Goal: Answer question/provide support: Share knowledge or assist other users

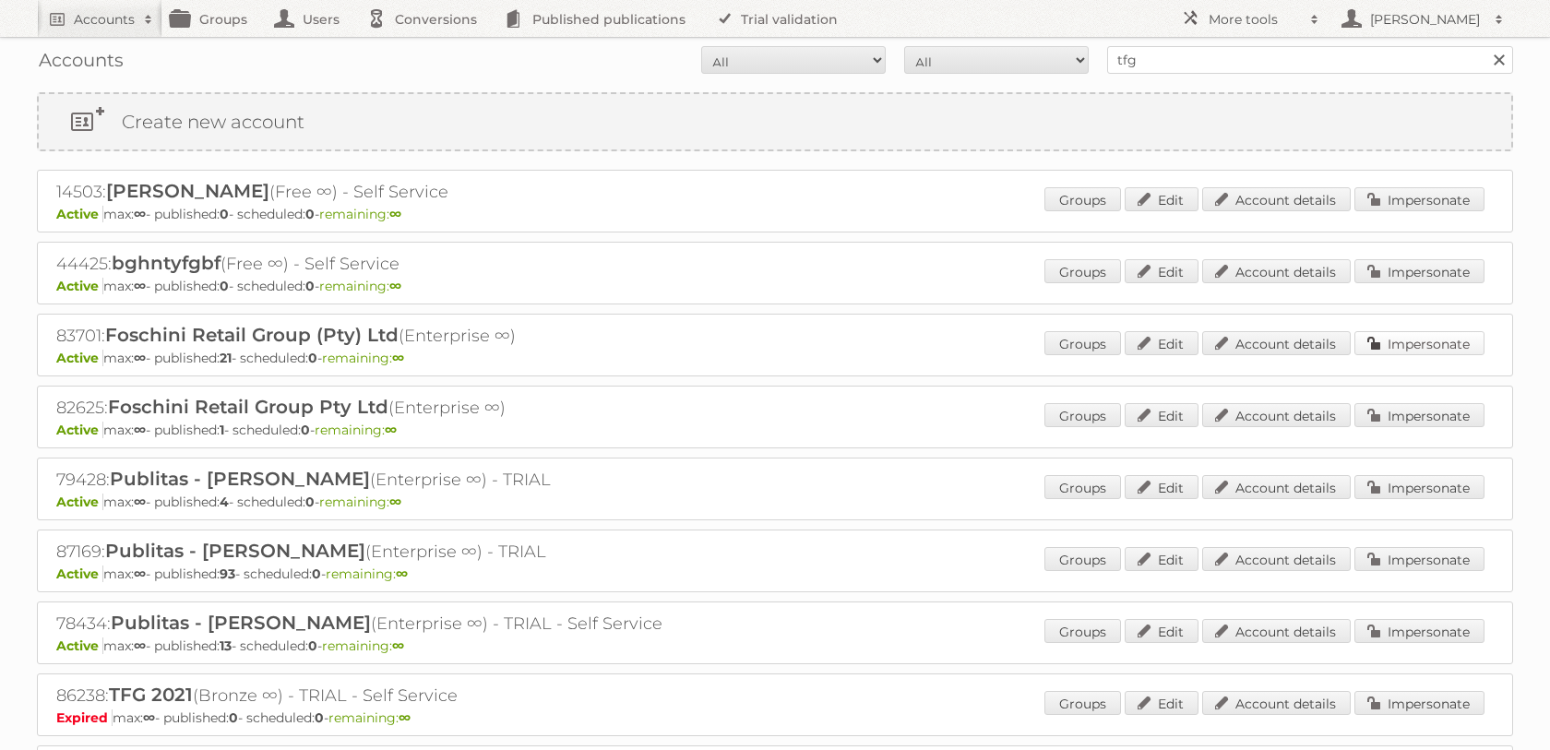
click at [1428, 355] on link "Impersonate" at bounding box center [1419, 343] width 130 height 24
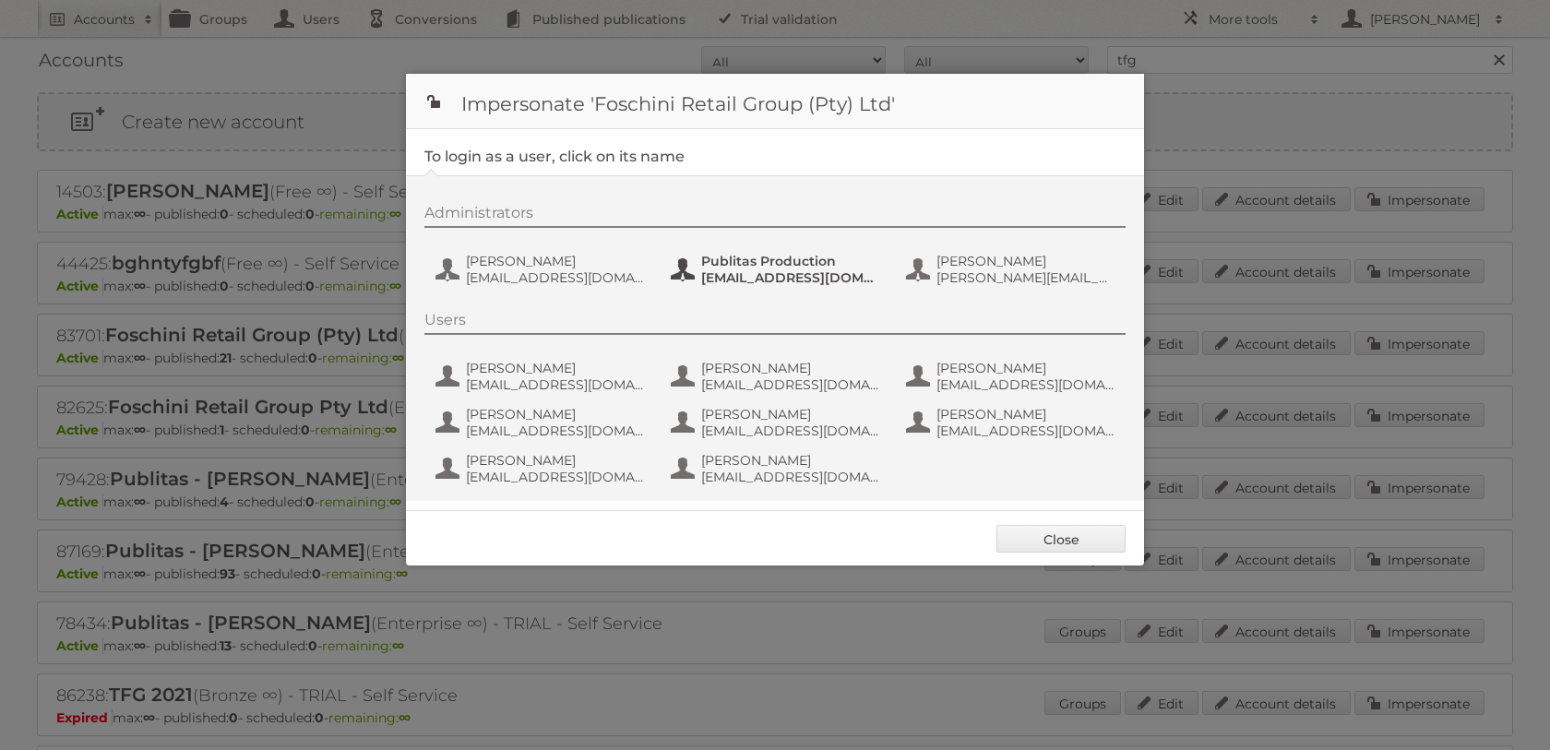
click at [756, 279] on span "[EMAIL_ADDRESS][DOMAIN_NAME]" at bounding box center [790, 277] width 179 height 17
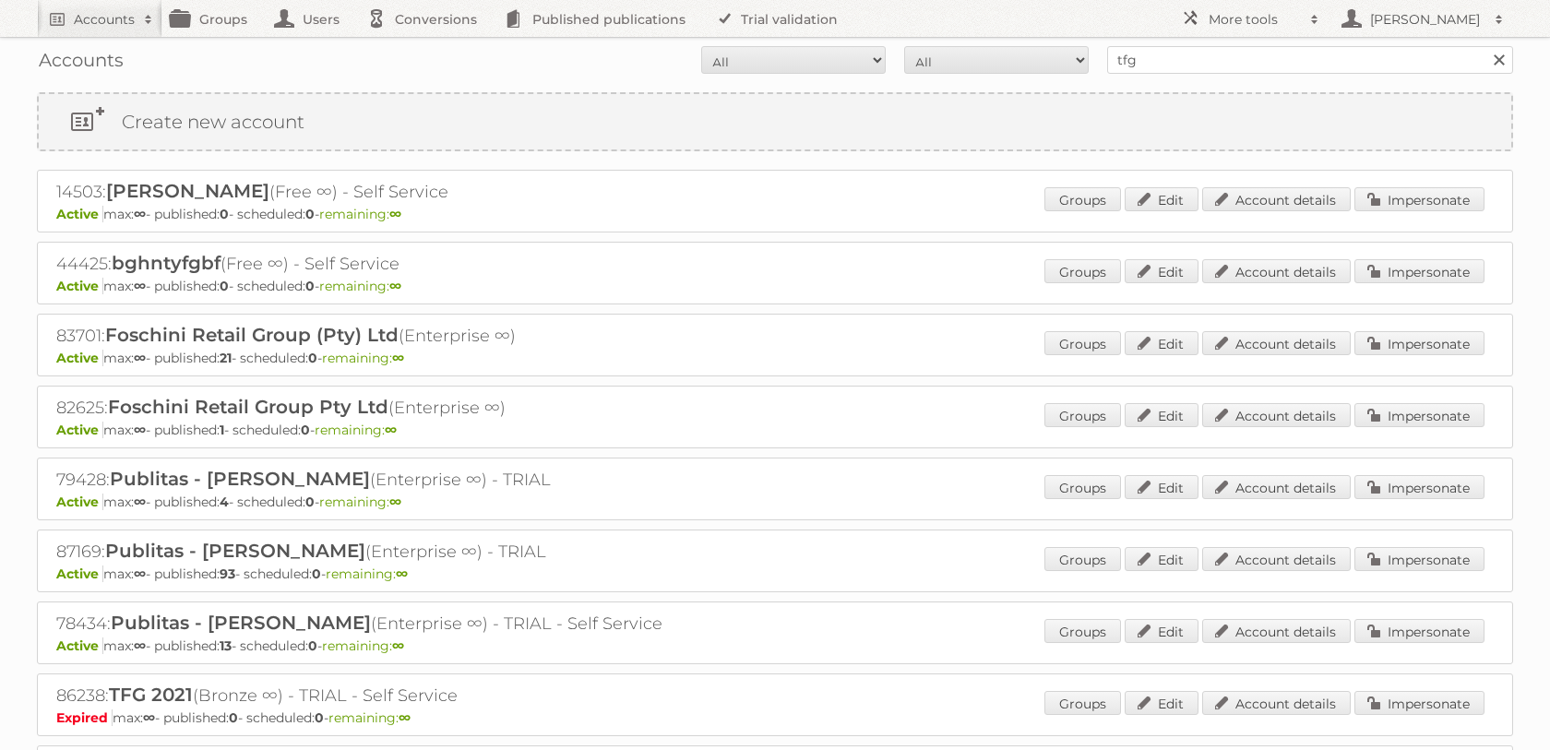
click at [1145, 42] on div "Accounts All Active Expired Pending All Paid Trials Self service tfg Search" at bounding box center [775, 60] width 1476 height 46
click at [1142, 46] on input "tfg" at bounding box center [1310, 60] width 406 height 28
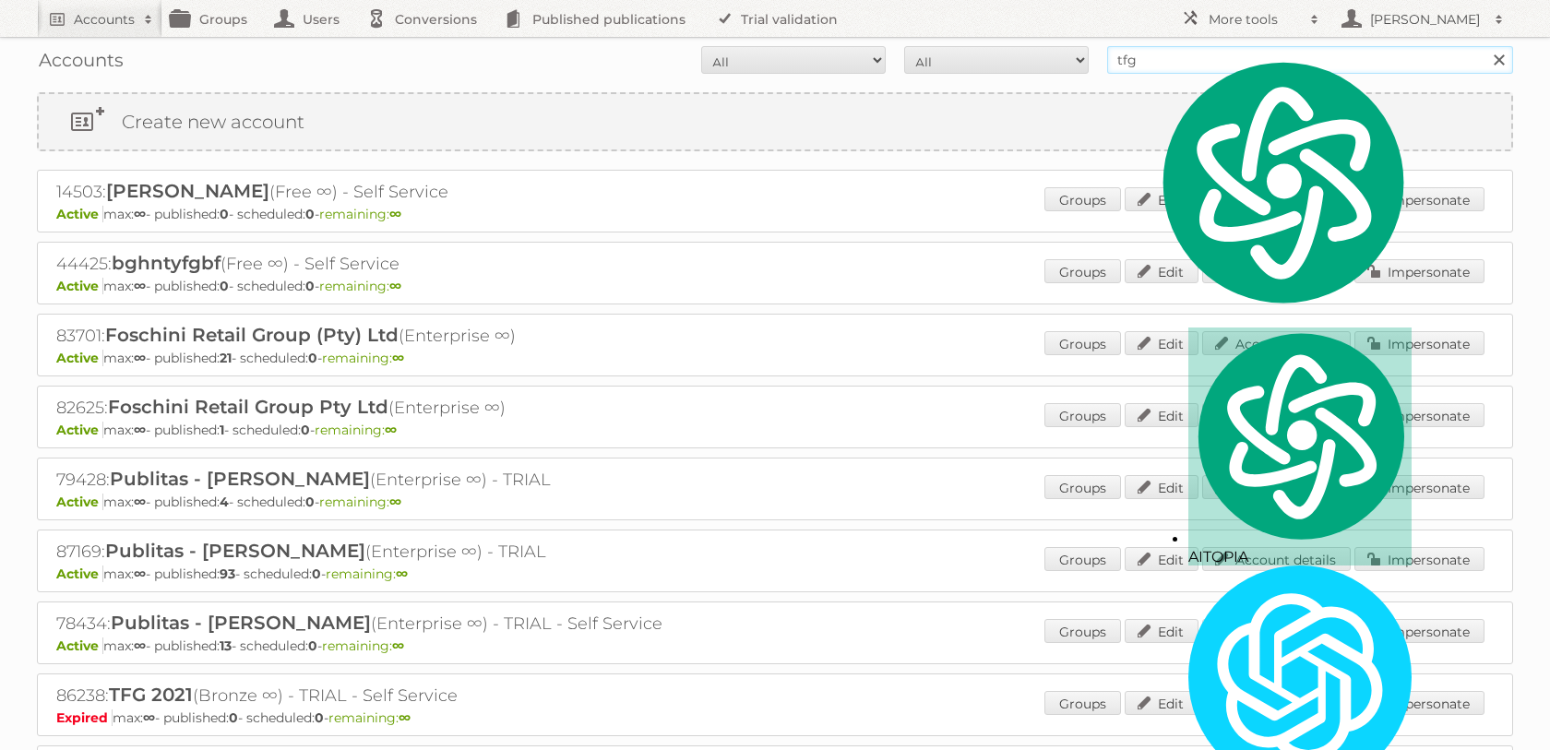
click at [1142, 46] on input "tfg" at bounding box center [1310, 60] width 406 height 28
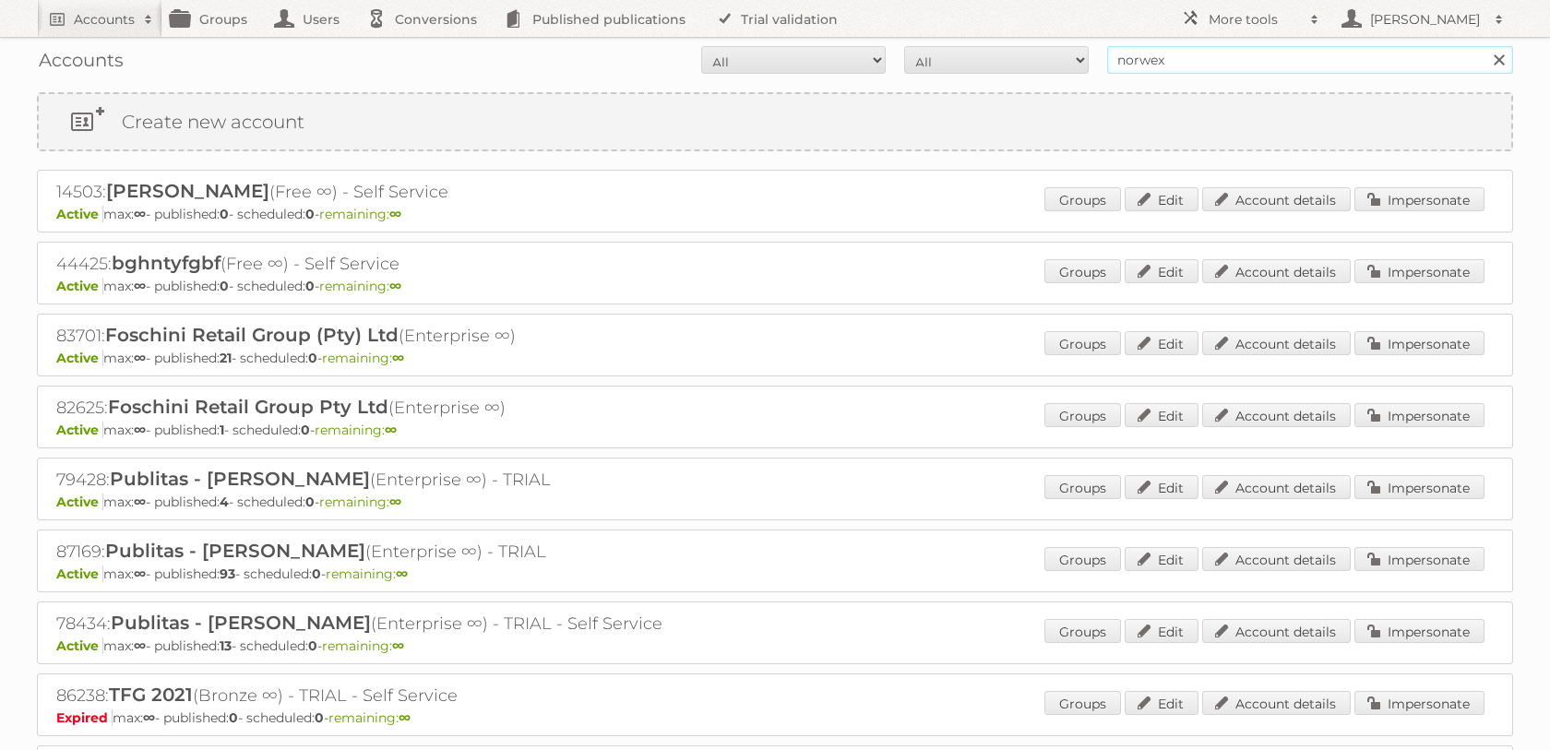
type input "norwex"
click at [1484, 46] on input "Search" at bounding box center [1498, 60] width 28 height 28
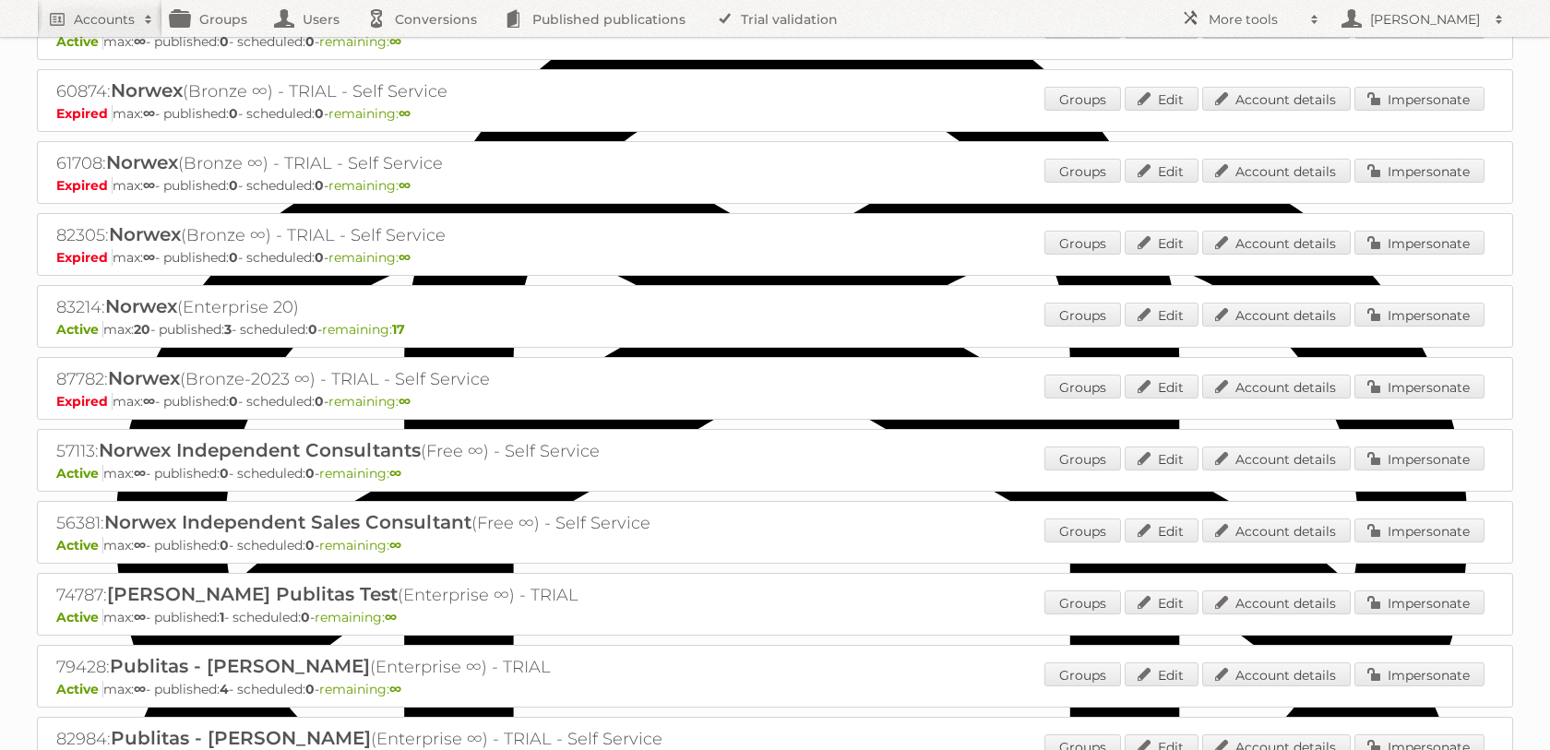
scroll to position [916, 0]
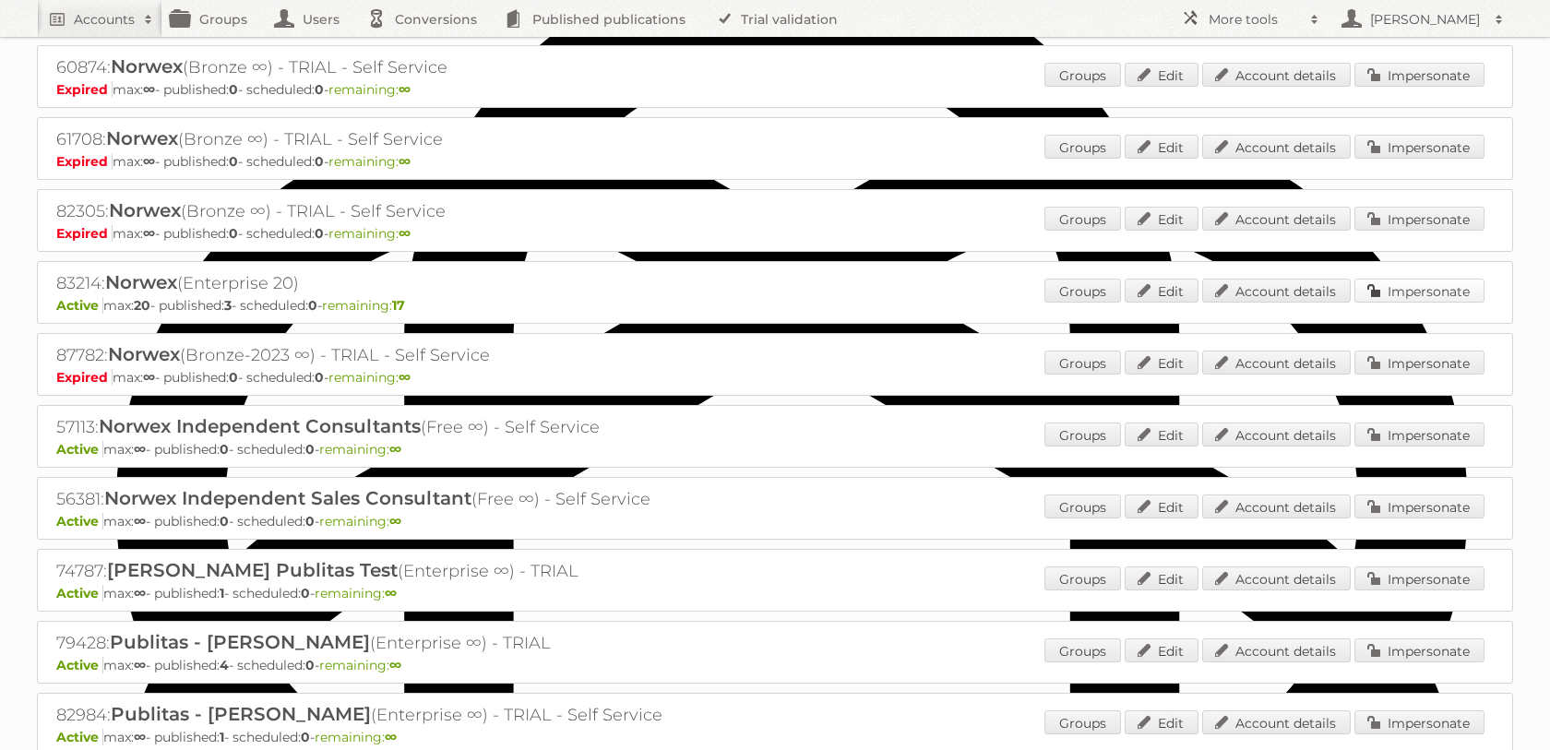
click at [1400, 303] on link "Impersonate" at bounding box center [1419, 291] width 130 height 24
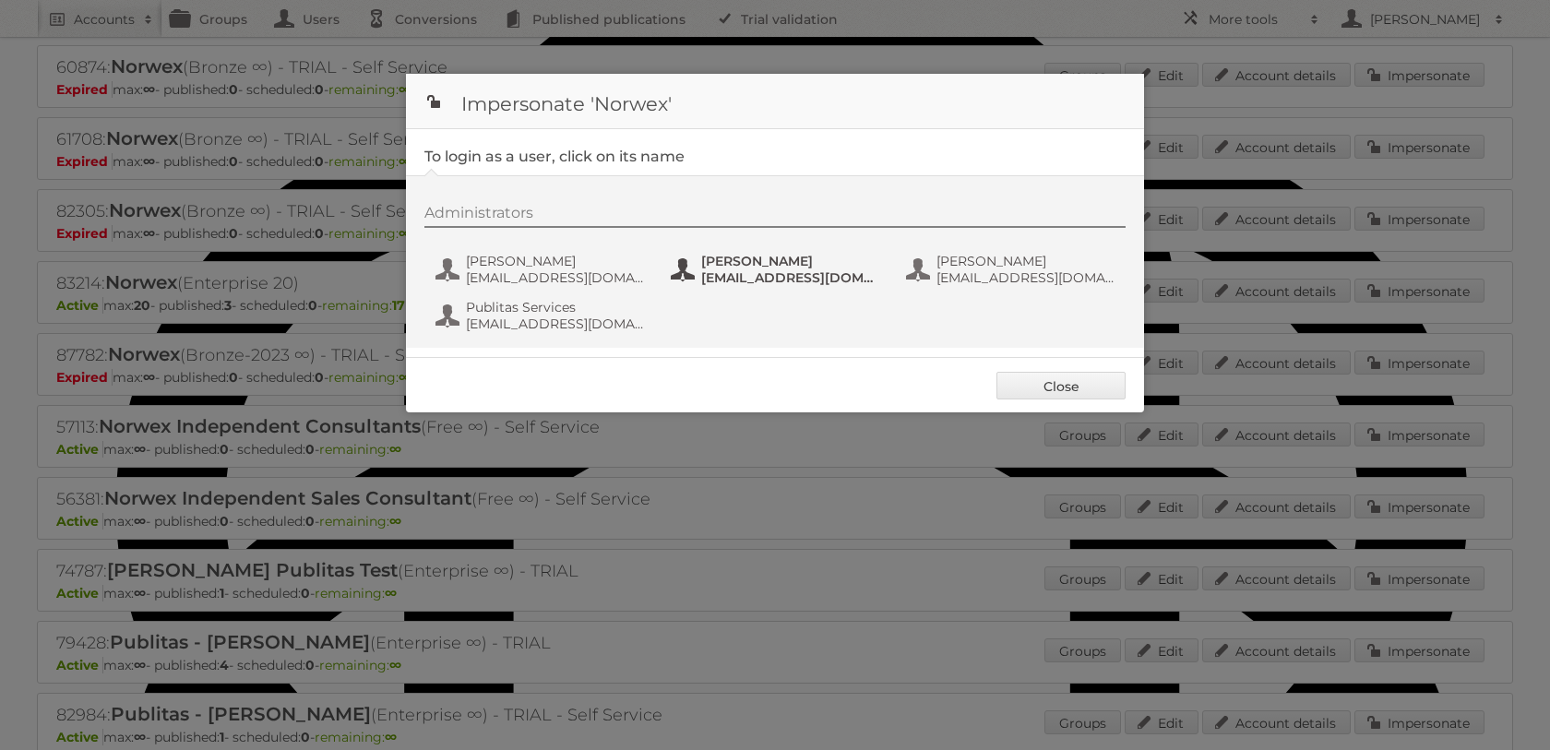
click at [769, 264] on span "[PERSON_NAME]" at bounding box center [790, 261] width 179 height 17
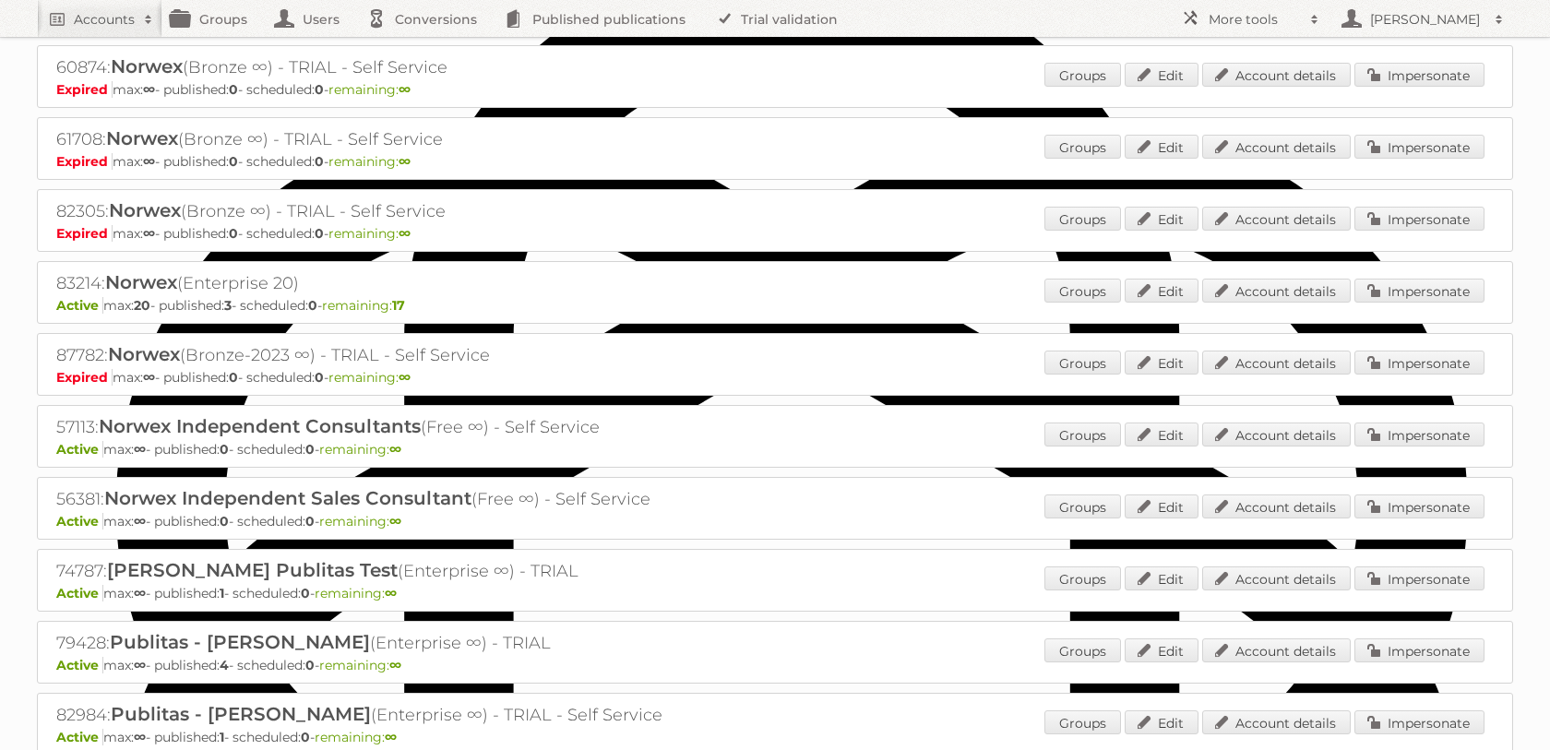
scroll to position [0, 0]
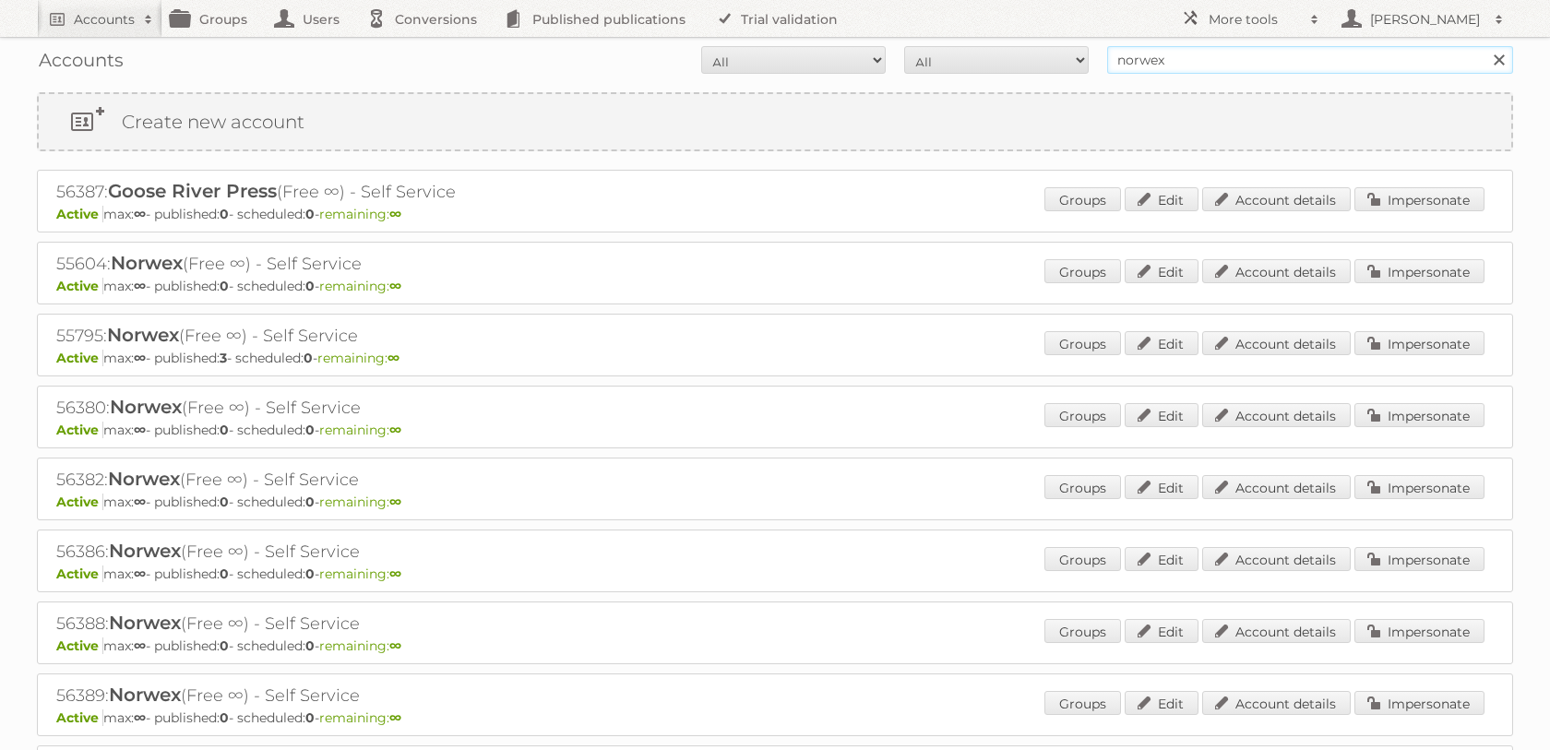
click at [1161, 57] on input "norwex" at bounding box center [1310, 60] width 406 height 28
click at [1161, 58] on input "norwex" at bounding box center [1310, 60] width 406 height 28
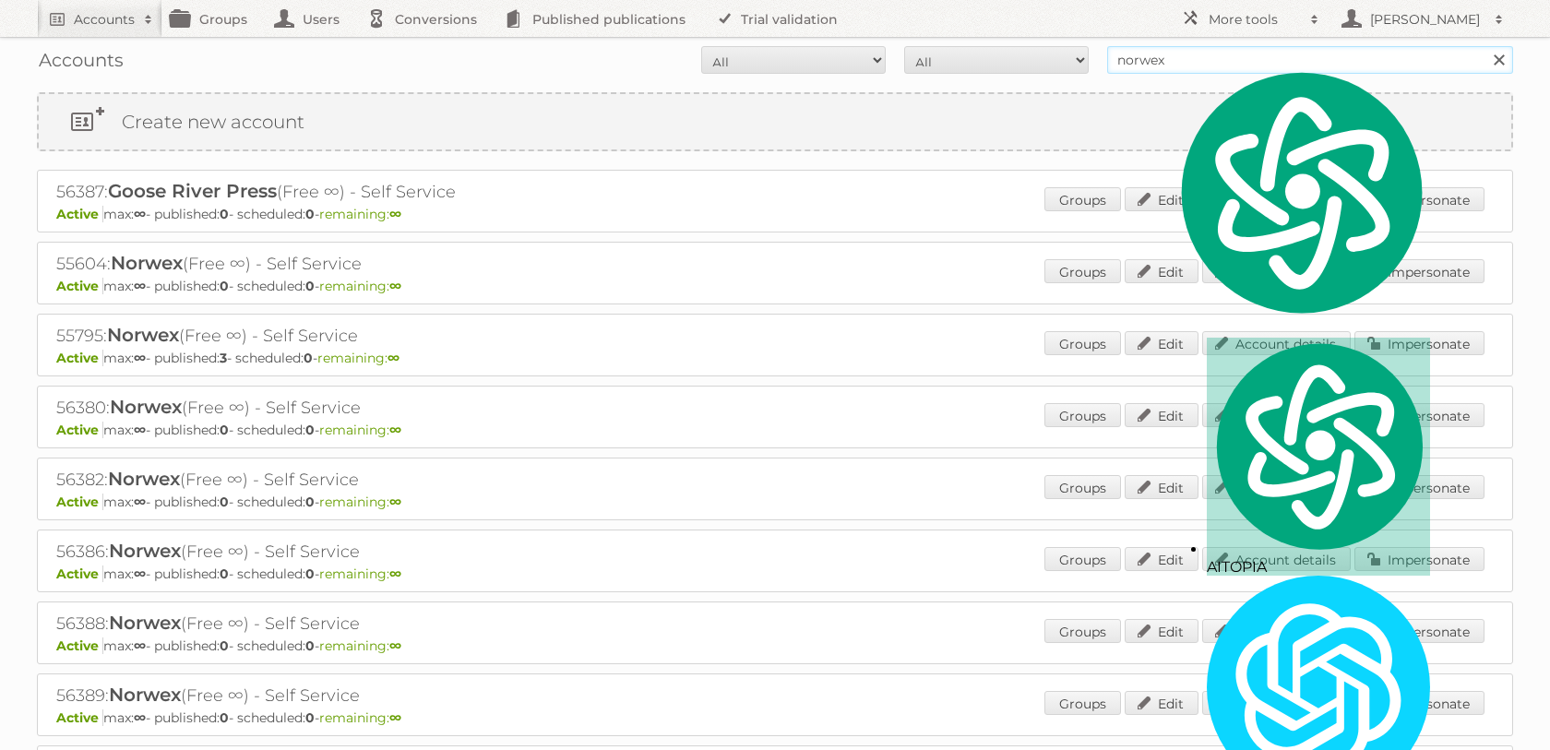
click at [1161, 58] on input "norwex" at bounding box center [1310, 60] width 406 height 28
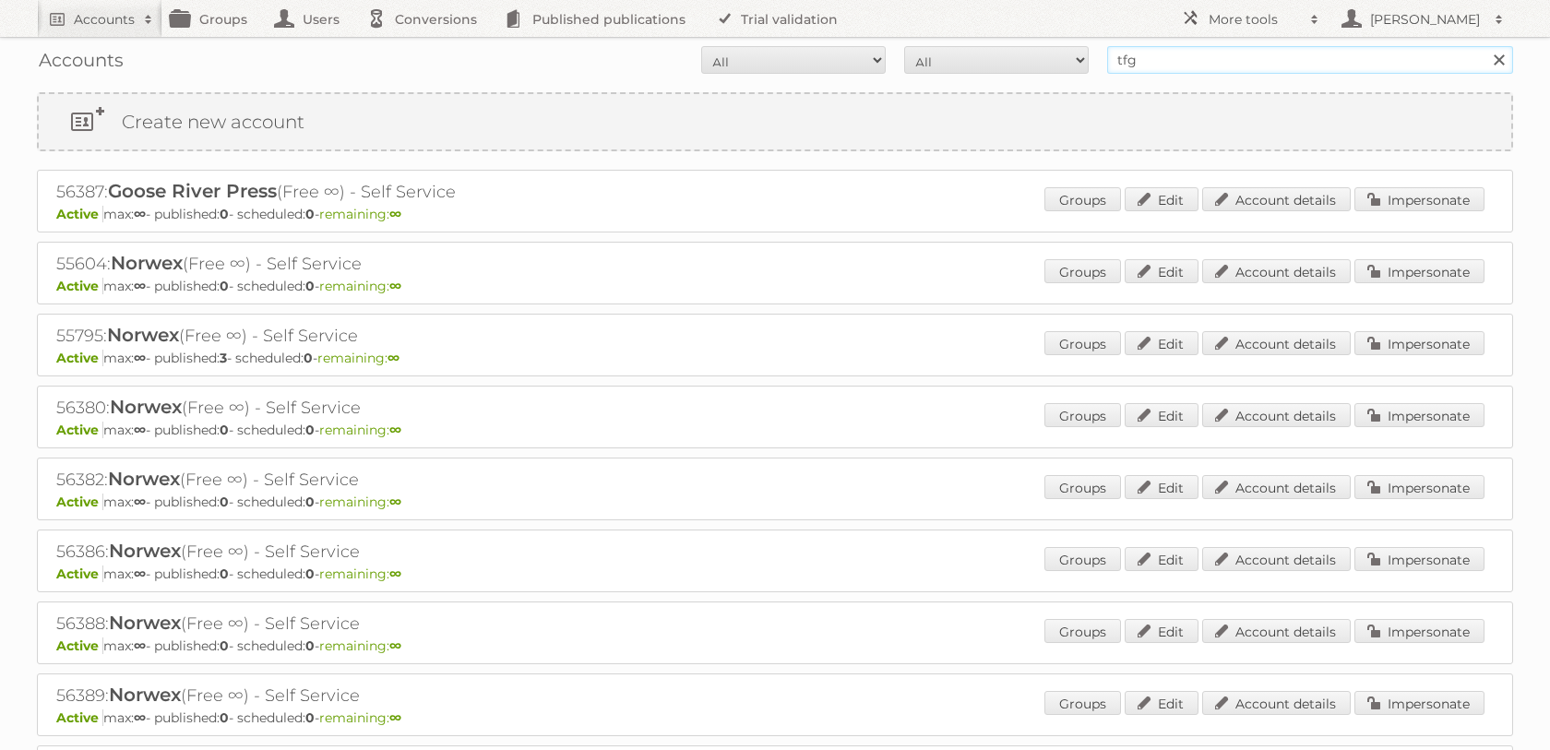
type input "tfg"
click at [1484, 46] on input "Search" at bounding box center [1498, 60] width 28 height 28
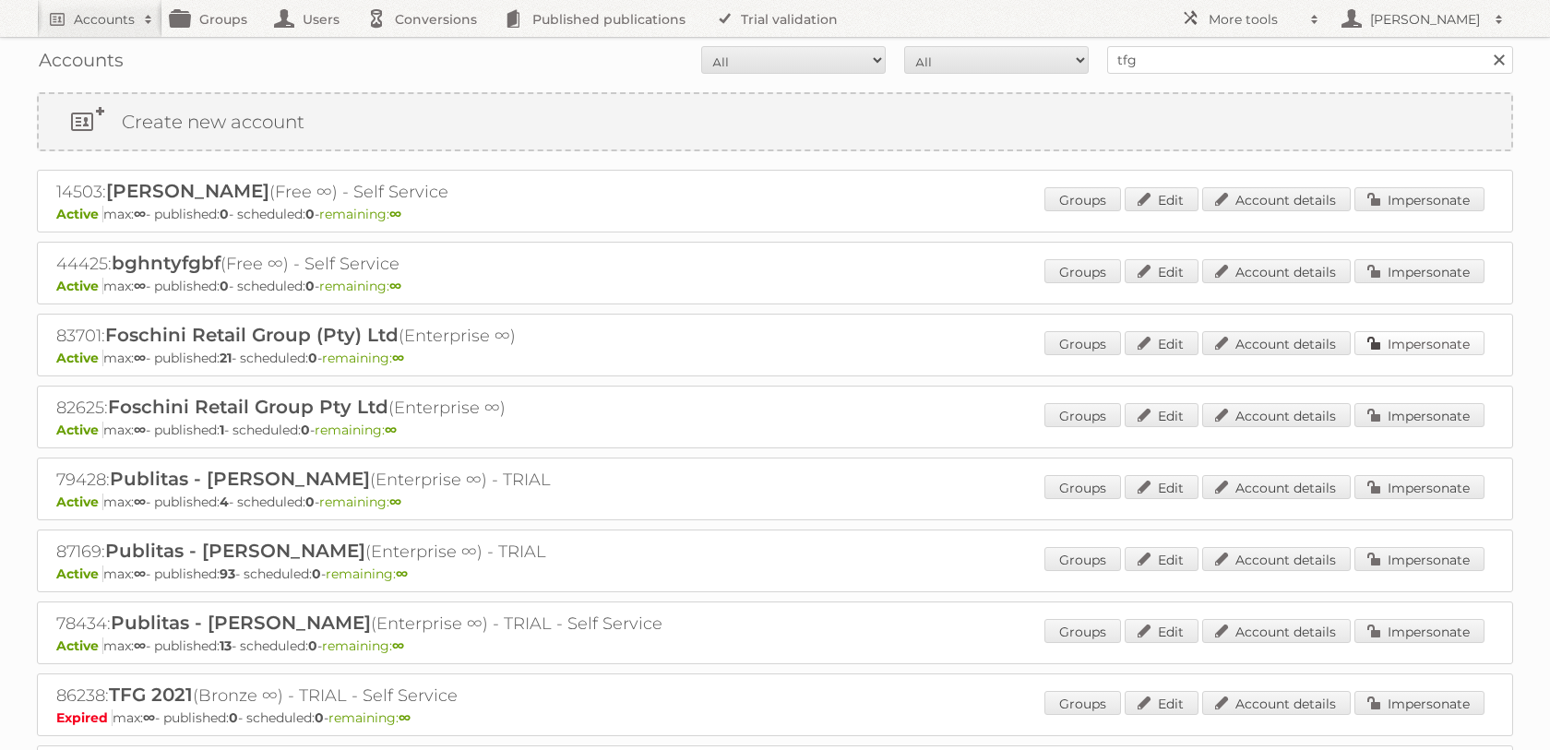
click at [1416, 349] on link "Impersonate" at bounding box center [1419, 343] width 130 height 24
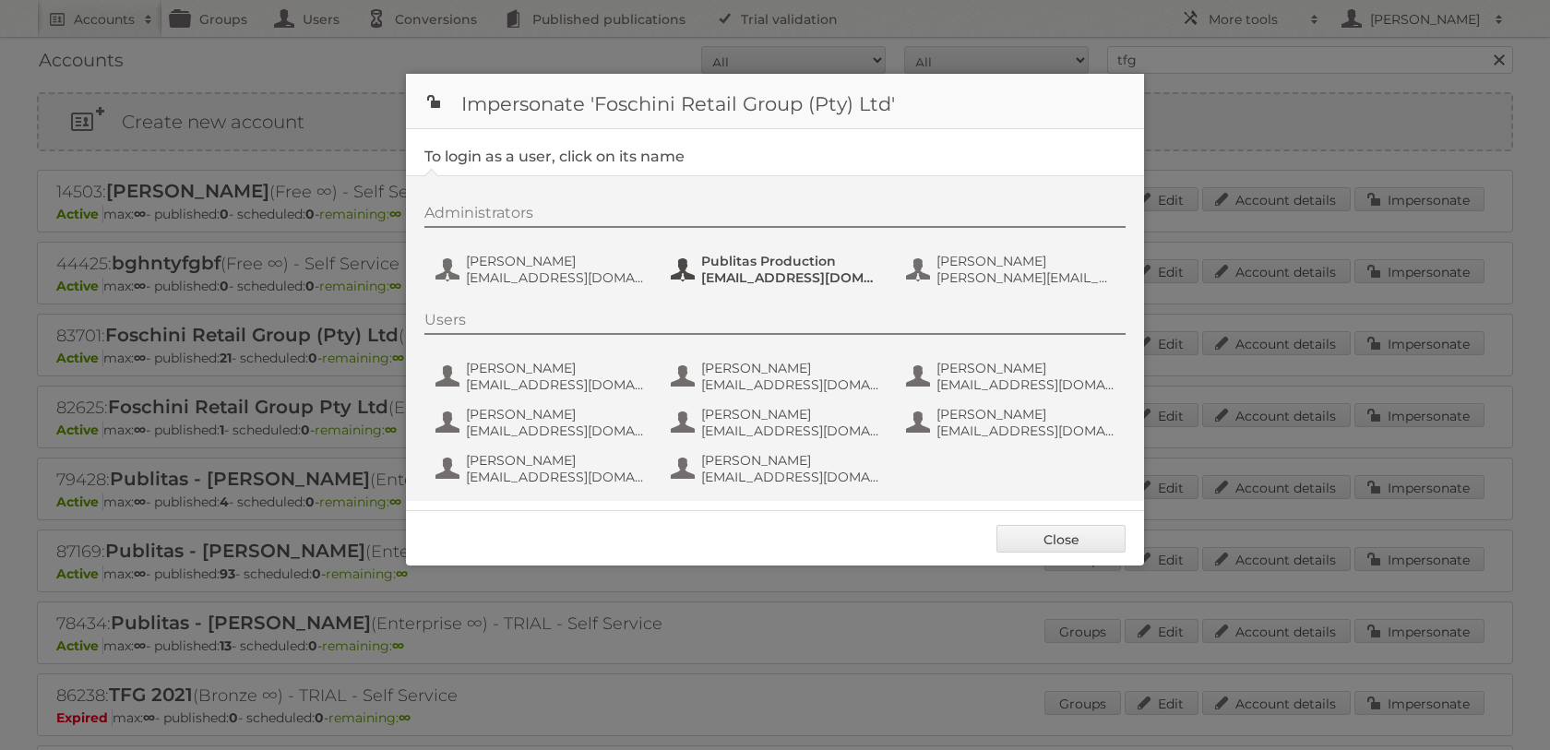
click at [771, 279] on span "[EMAIL_ADDRESS][DOMAIN_NAME]" at bounding box center [790, 277] width 179 height 17
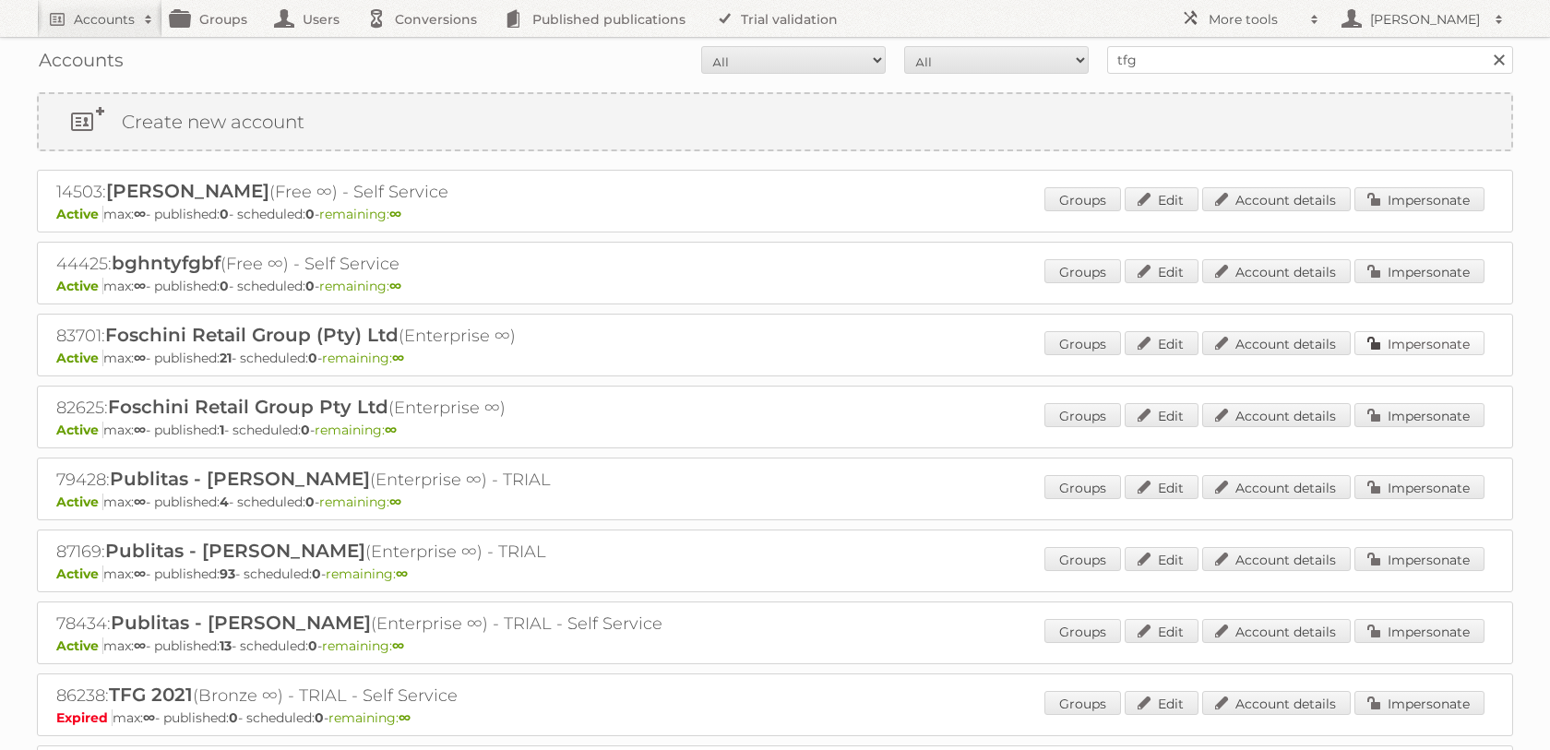
click at [1399, 355] on link "Impersonate" at bounding box center [1419, 343] width 130 height 24
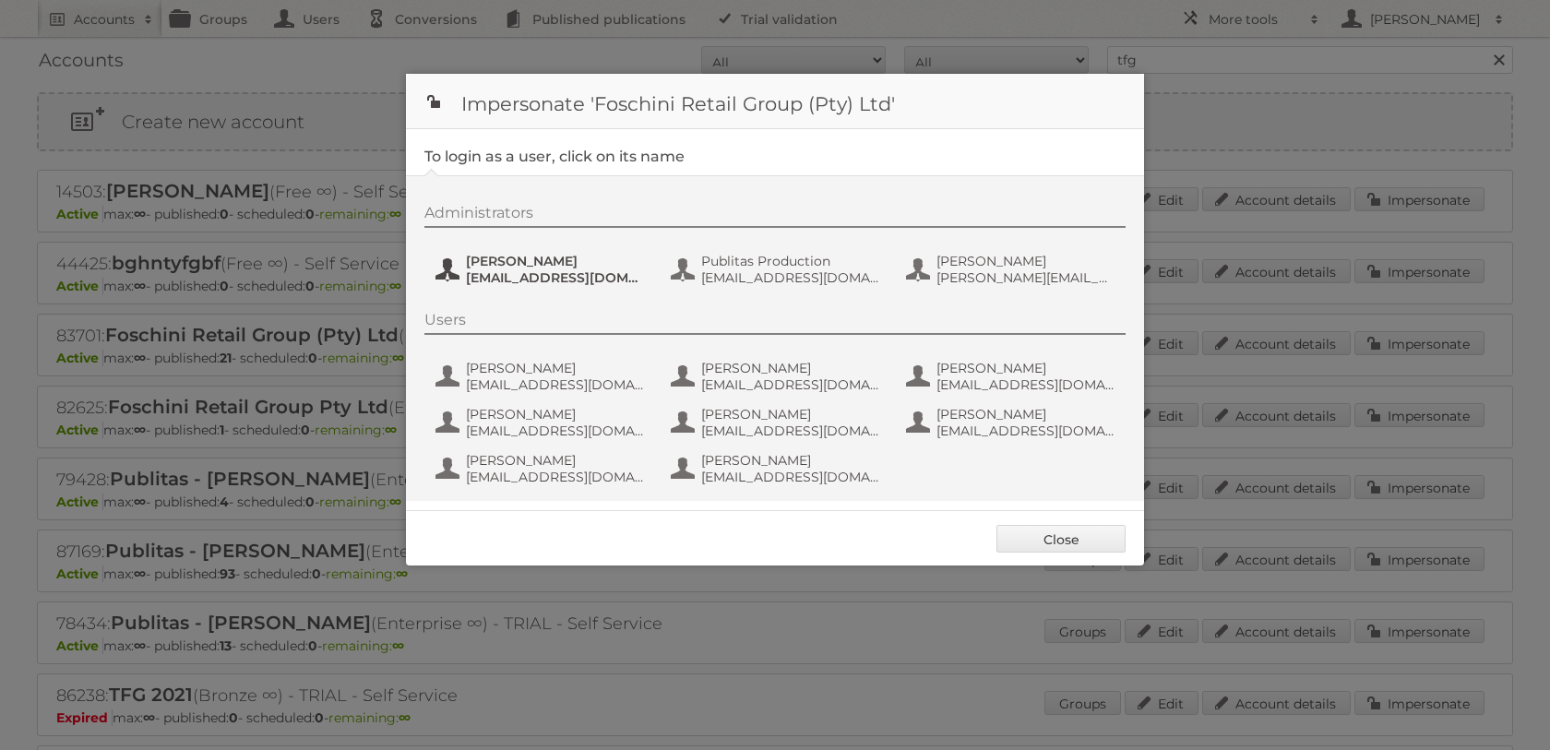
click at [532, 276] on span "[EMAIL_ADDRESS][DOMAIN_NAME]" at bounding box center [555, 277] width 179 height 17
